Goal: Transaction & Acquisition: Purchase product/service

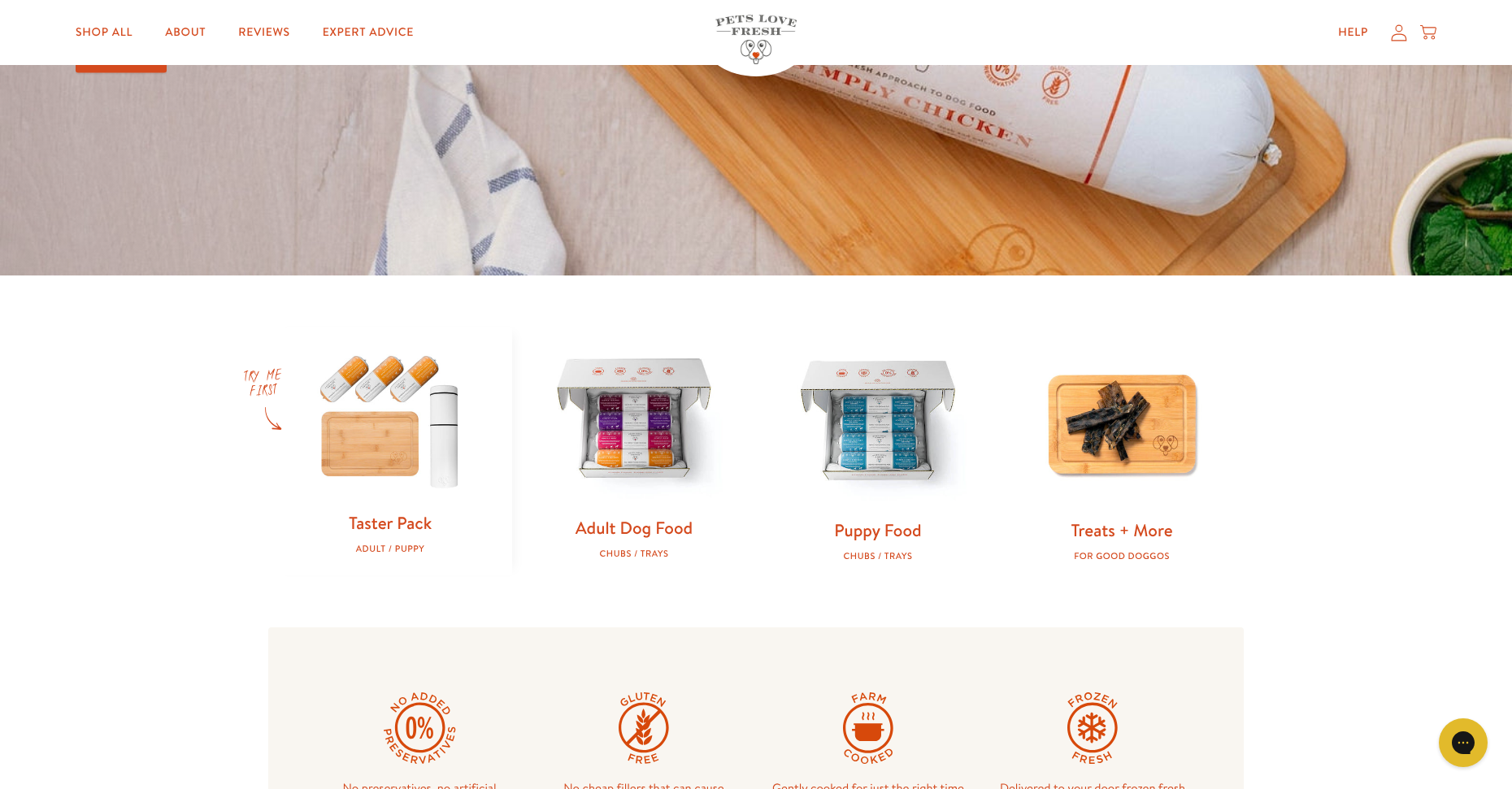
scroll to position [407, 0]
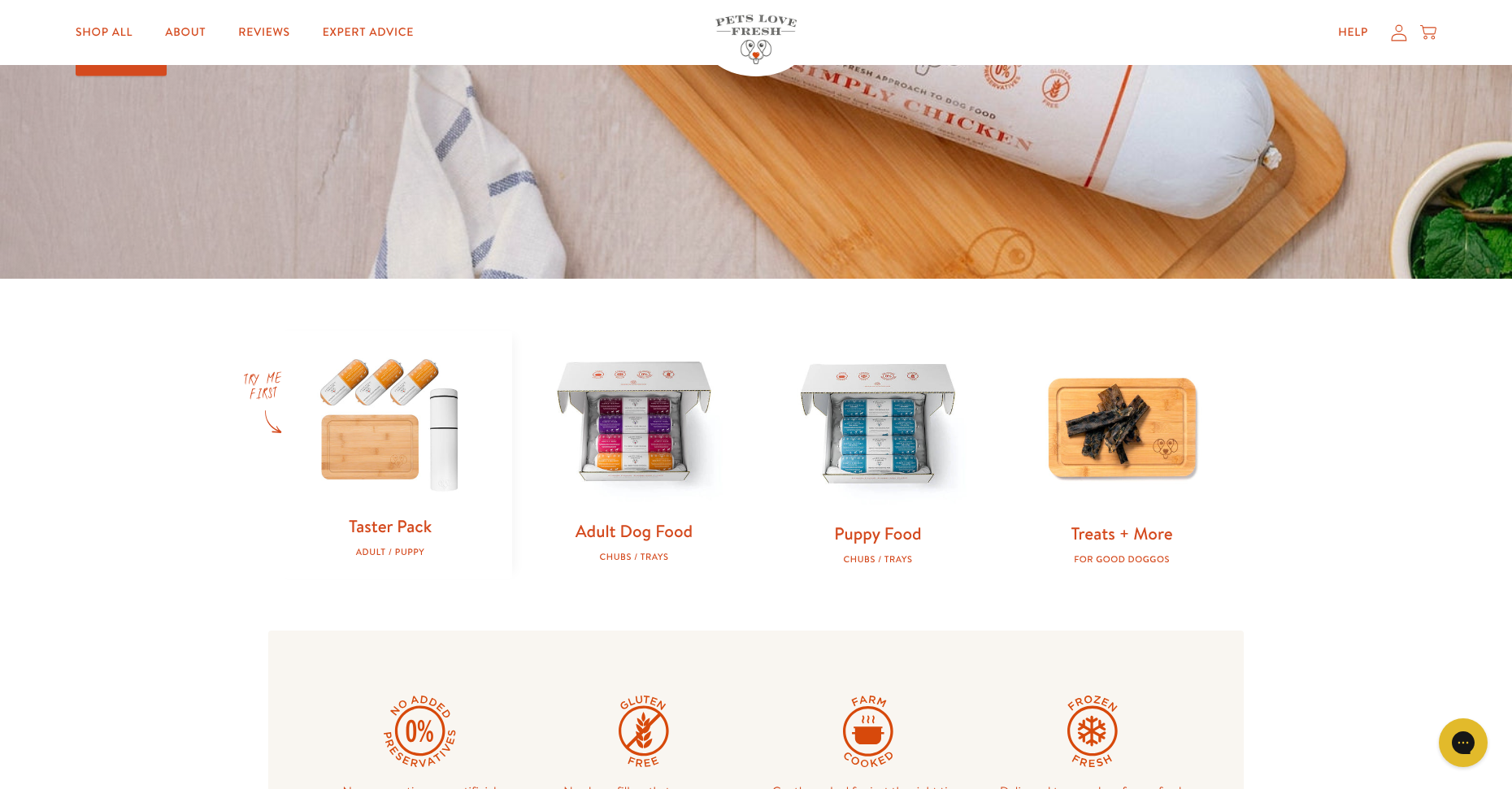
click at [623, 459] on img at bounding box center [633, 424] width 192 height 192
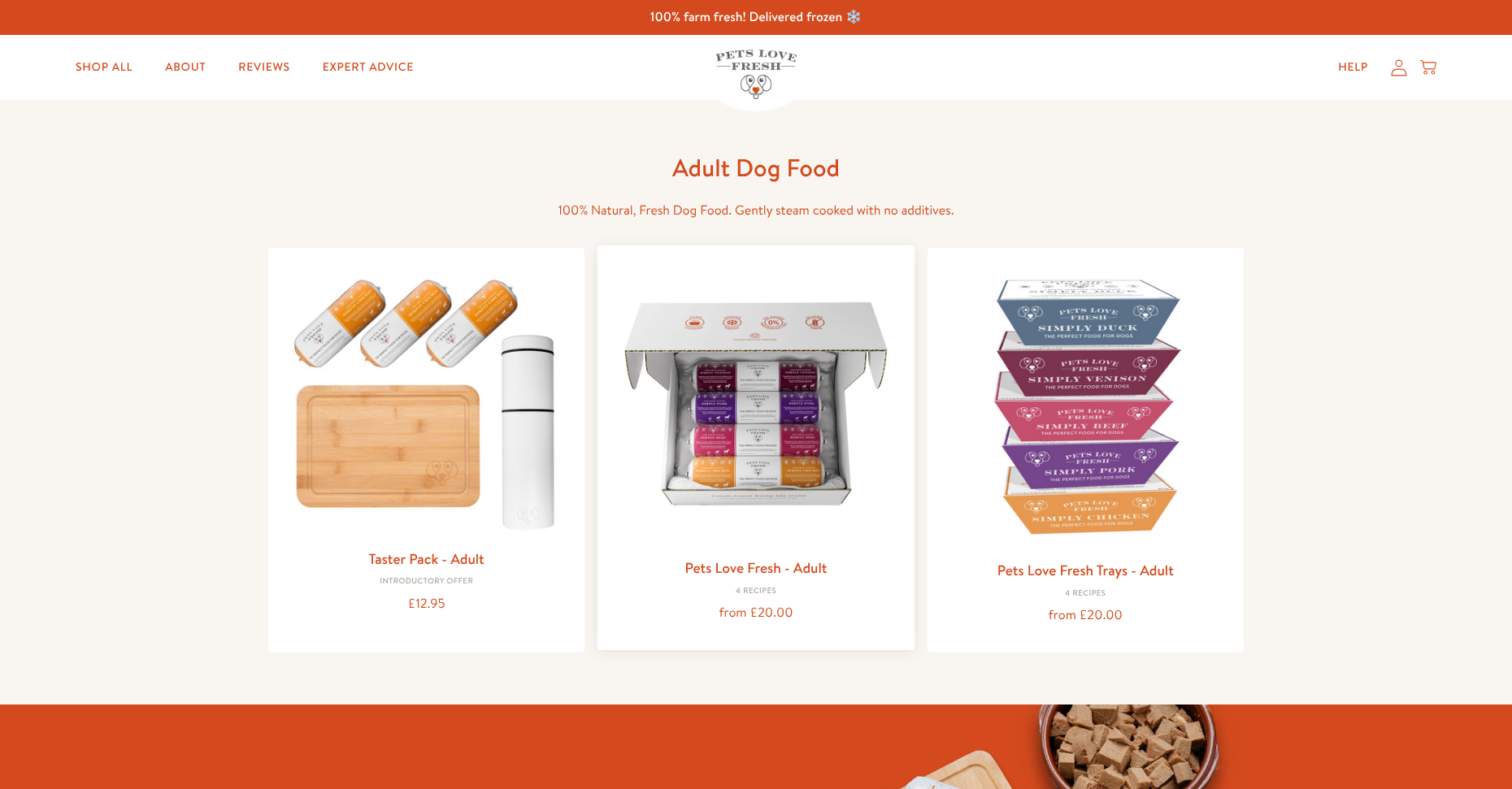
click at [763, 432] on img at bounding box center [755, 403] width 290 height 290
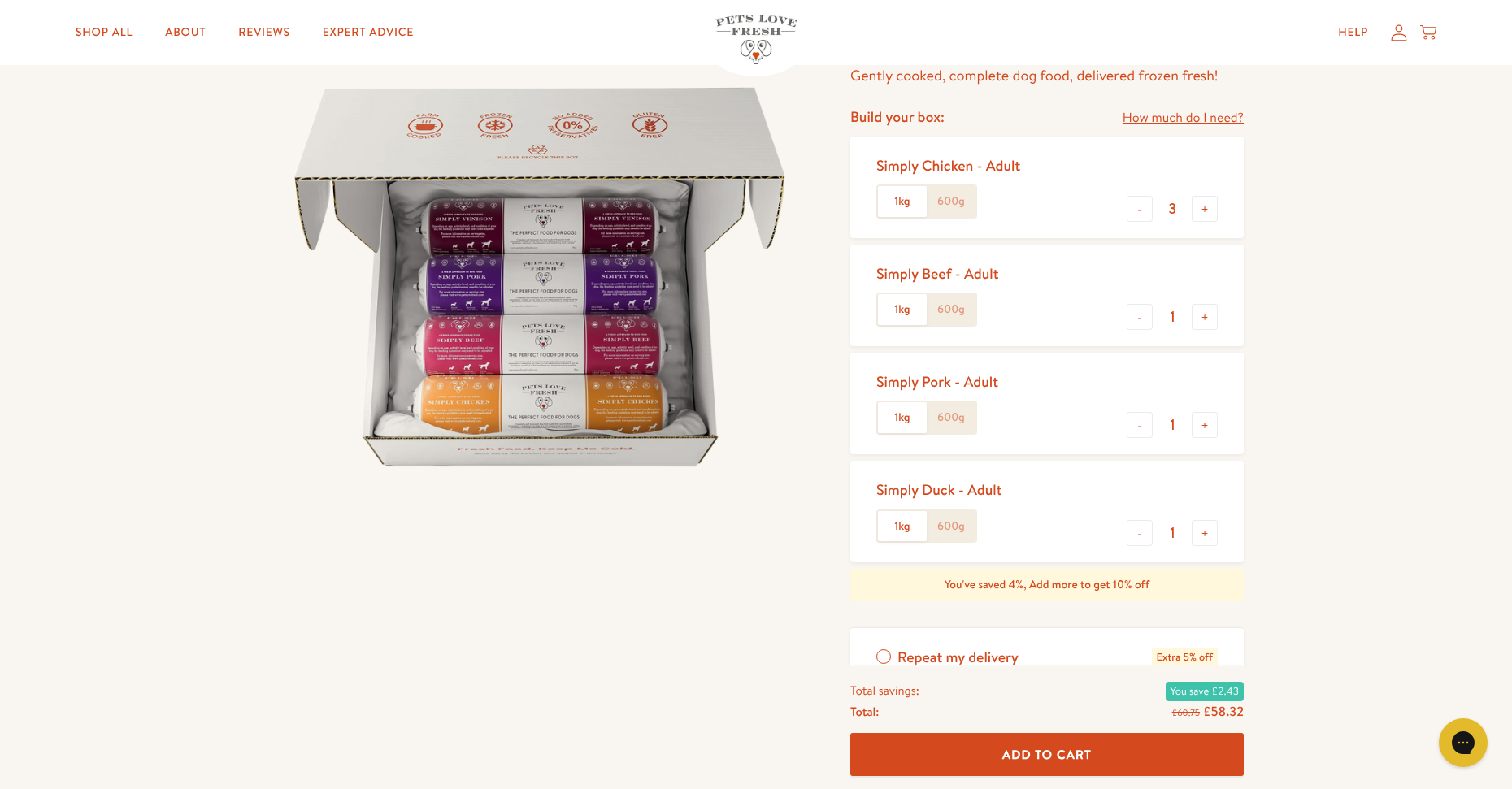
scroll to position [162, 0]
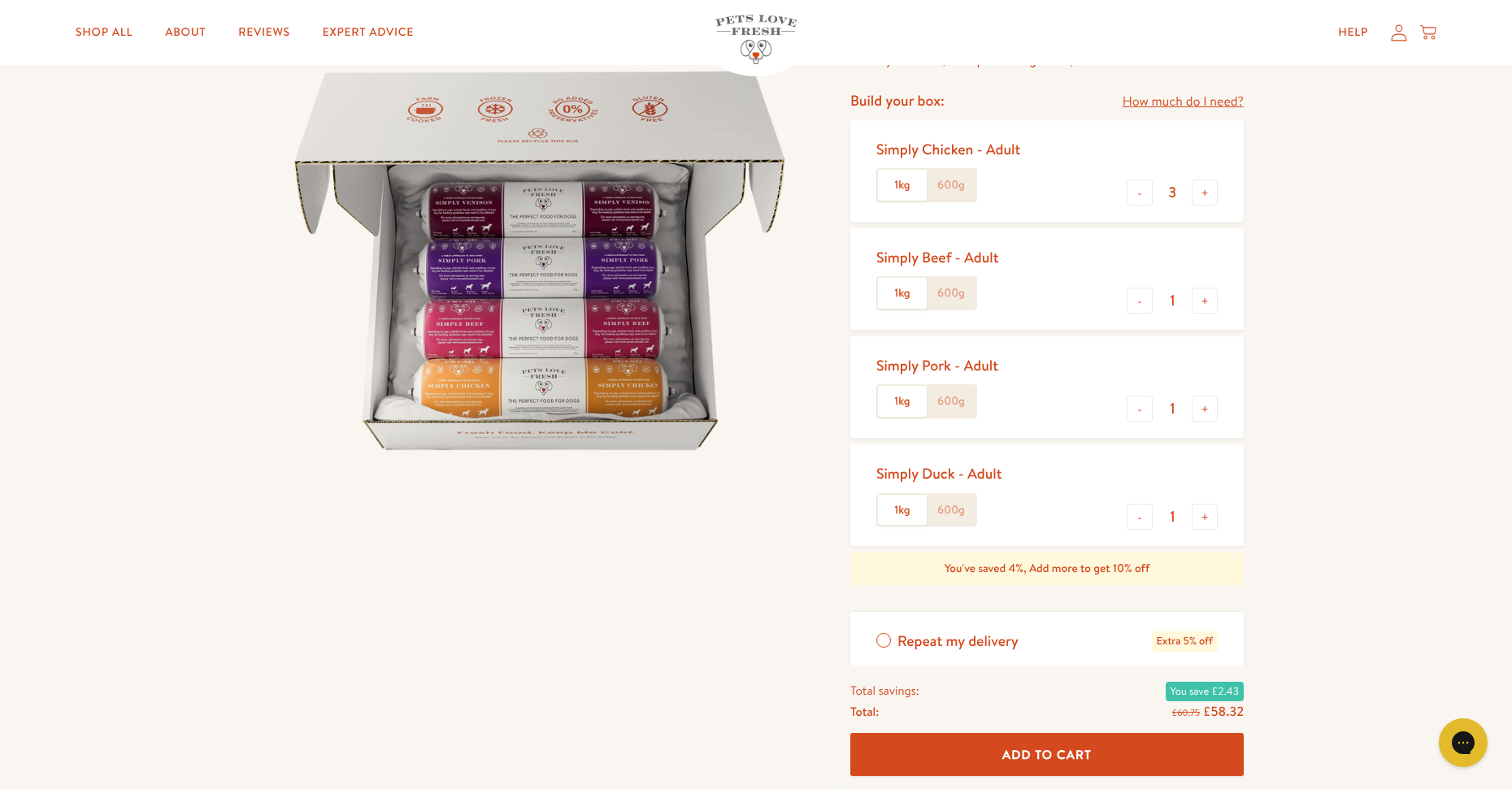
click at [1090, 742] on button "Add To Cart" at bounding box center [1047, 755] width 394 height 43
